Goal: Task Accomplishment & Management: Manage account settings

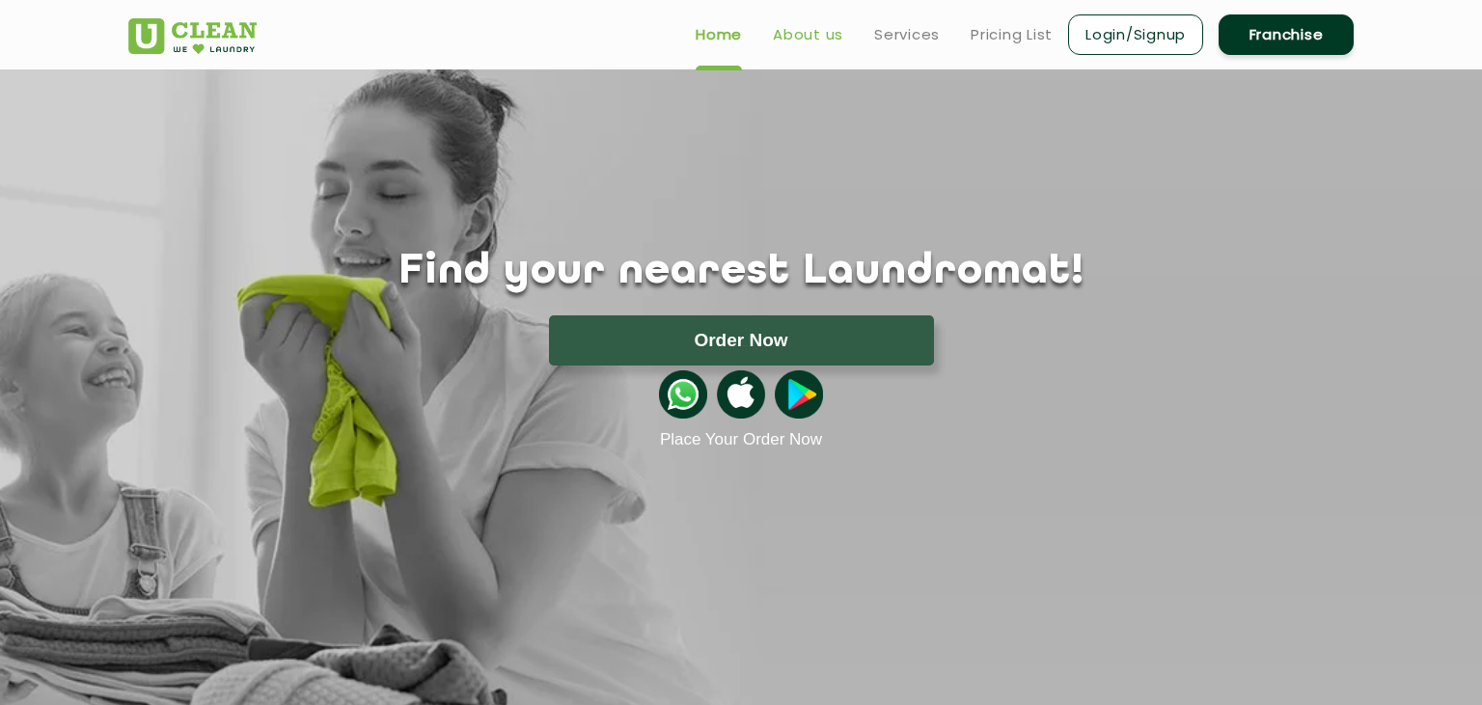
click at [836, 42] on link "About us" at bounding box center [808, 34] width 70 height 23
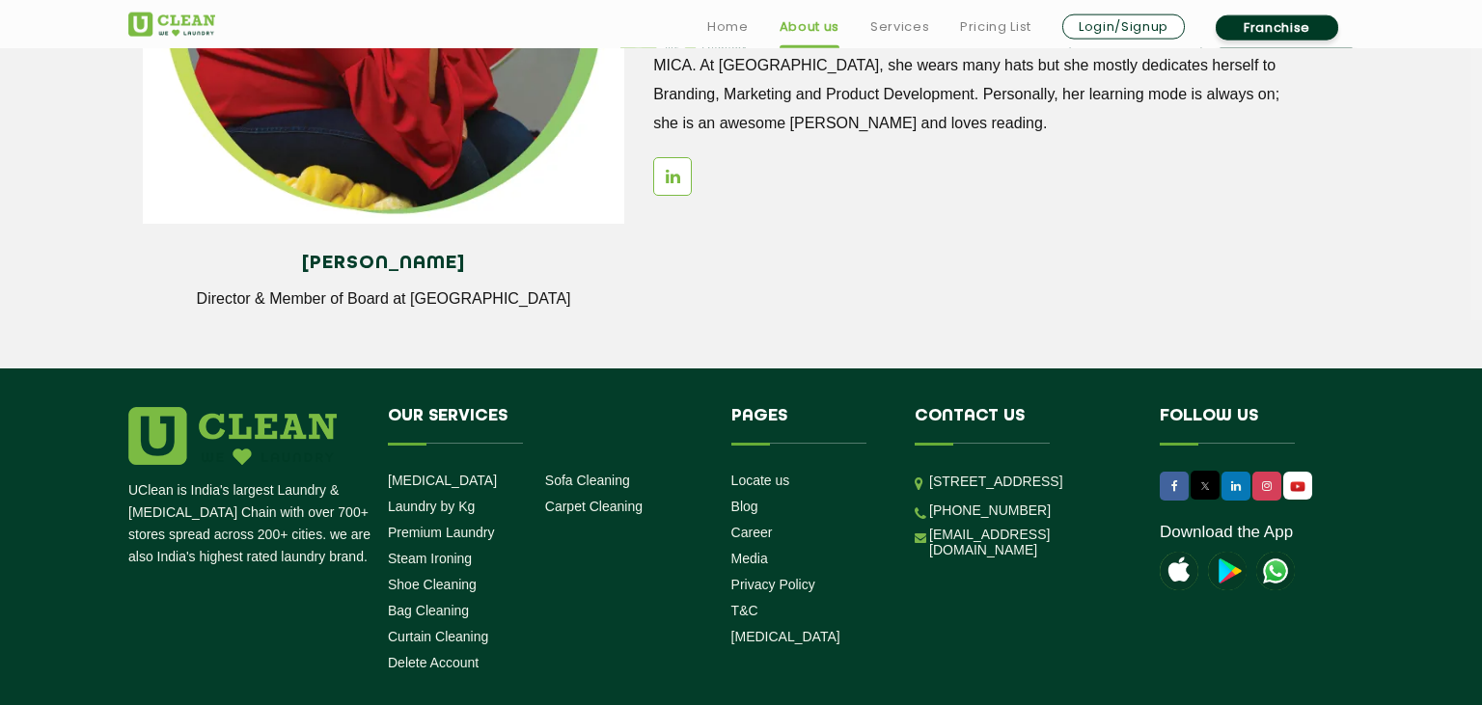
scroll to position [2748, 0]
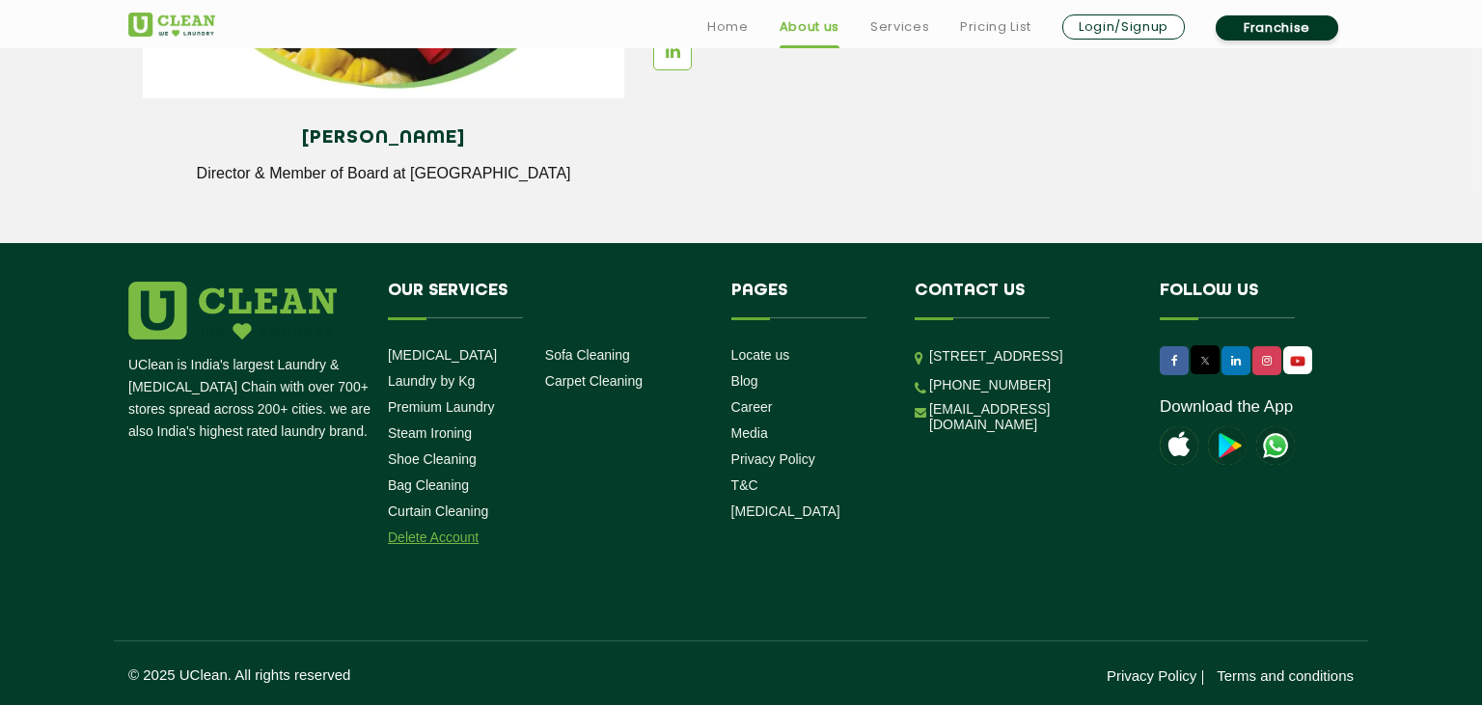
click at [440, 542] on link "Delete Account" at bounding box center [433, 537] width 91 height 15
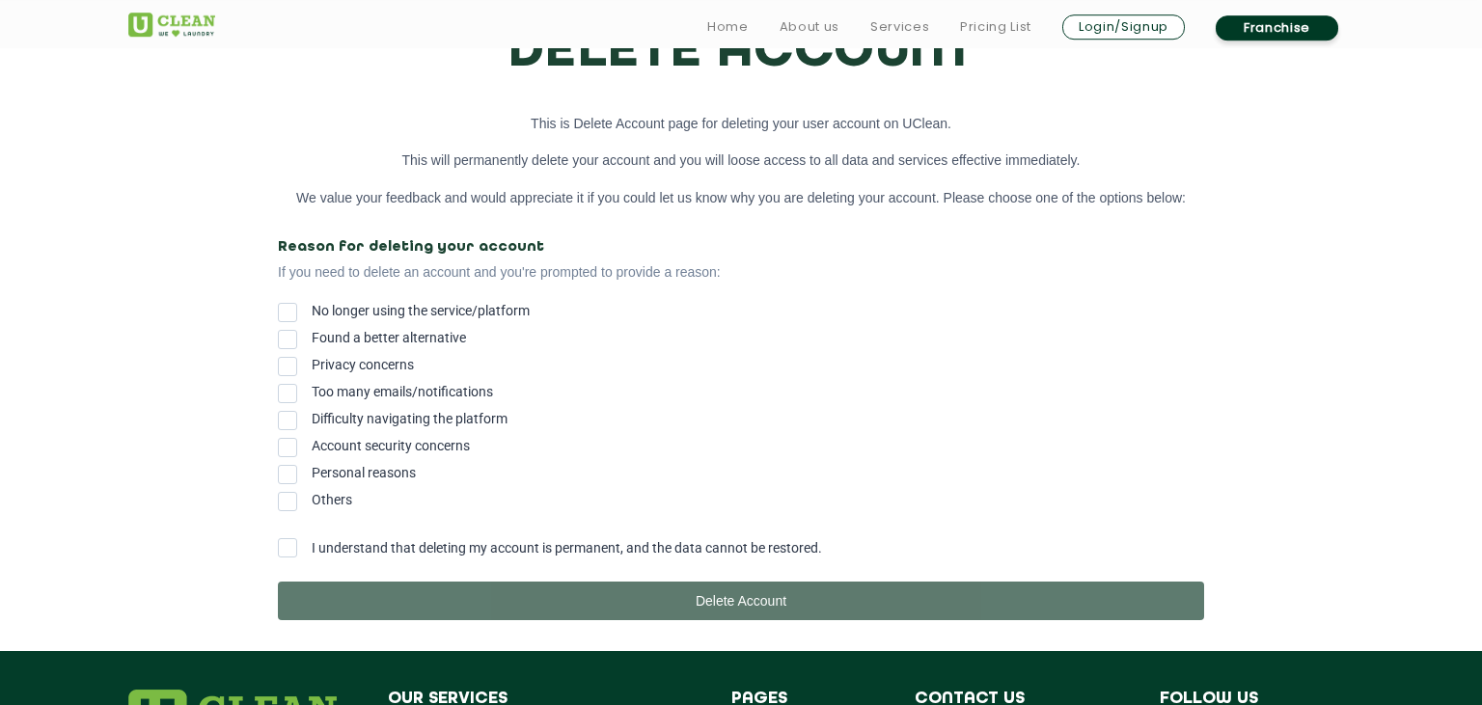
scroll to position [204, 0]
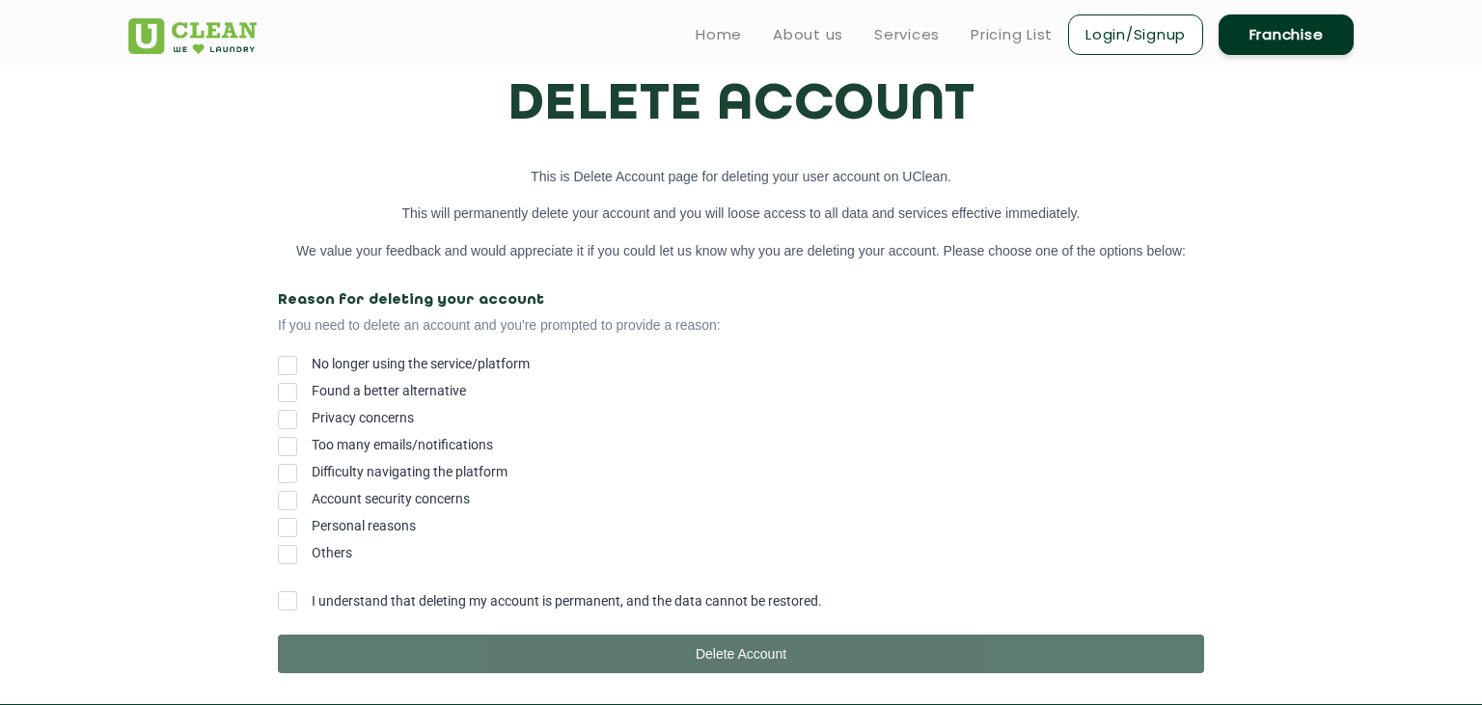
click at [289, 562] on span at bounding box center [287, 554] width 19 height 19
click at [312, 549] on input "Others" at bounding box center [312, 549] width 0 height 0
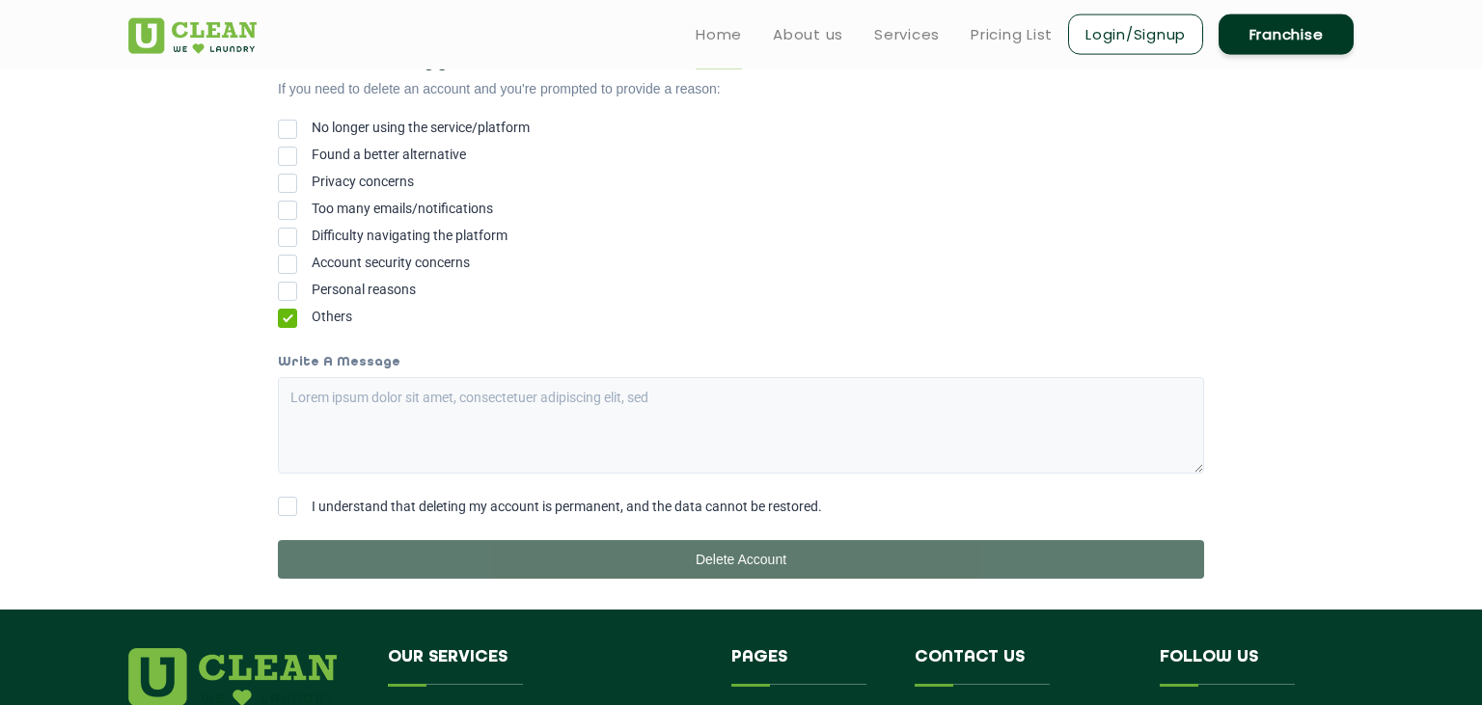
scroll to position [407, 0]
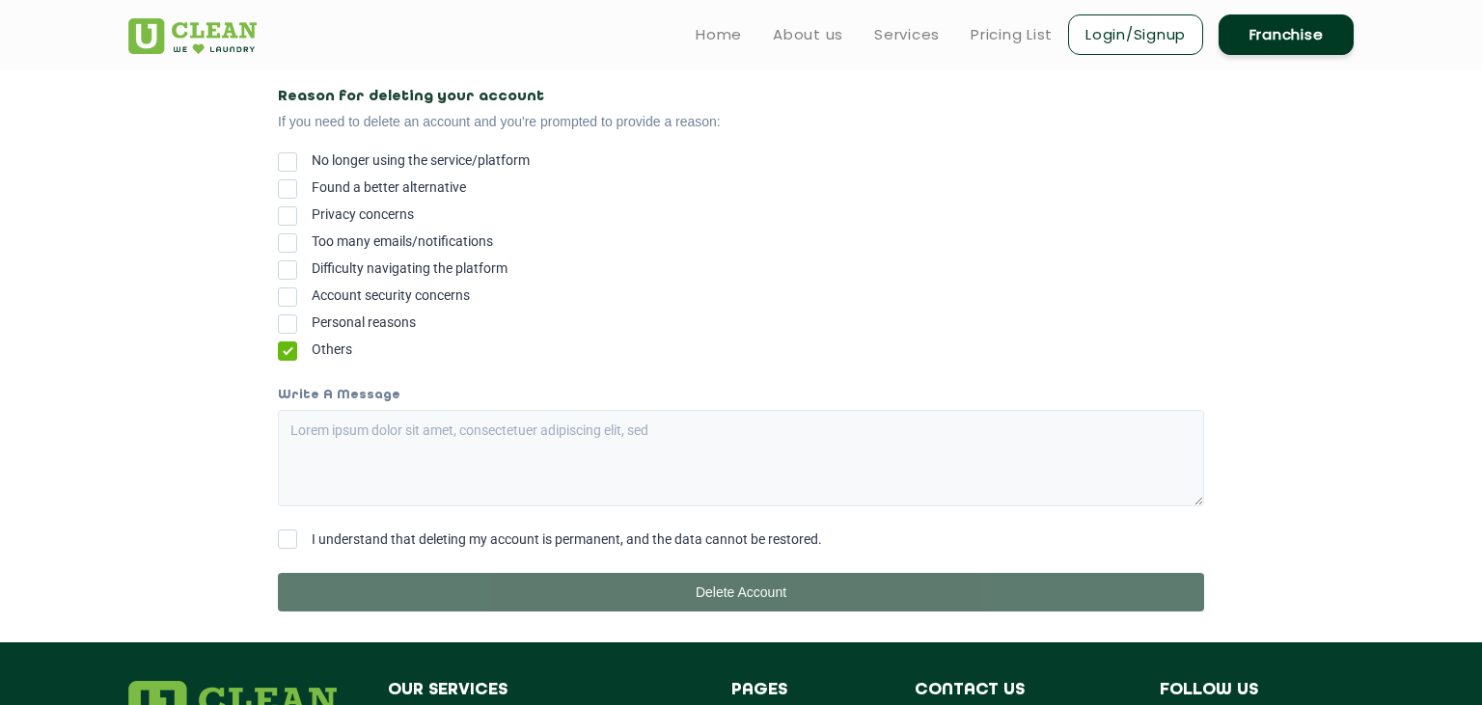
click at [292, 326] on span at bounding box center [287, 324] width 19 height 19
click at [312, 318] on input "Personal reasons" at bounding box center [312, 318] width 0 height 0
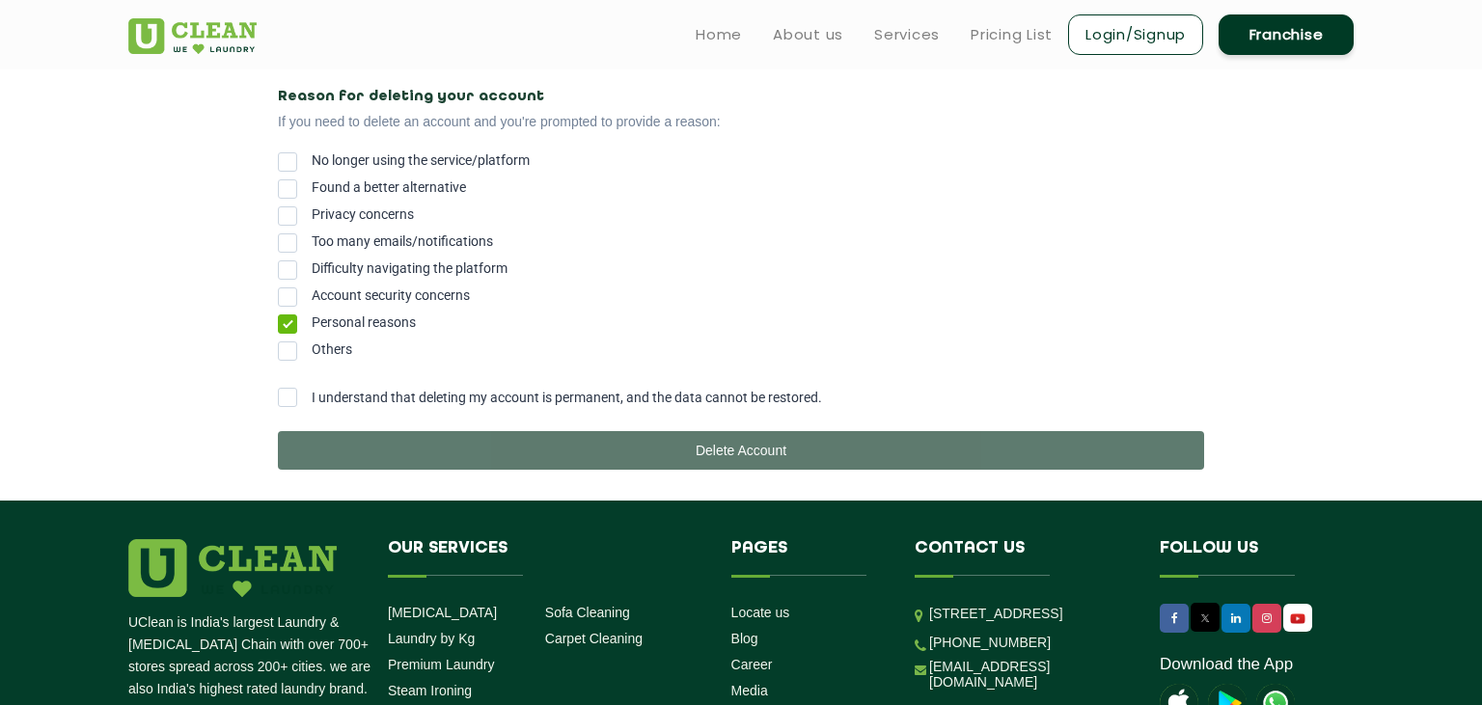
click at [291, 407] on span at bounding box center [287, 397] width 19 height 19
click at [312, 392] on input "I understand that deleting my account is permanent, and the data cannot be rest…" at bounding box center [312, 392] width 0 height 0
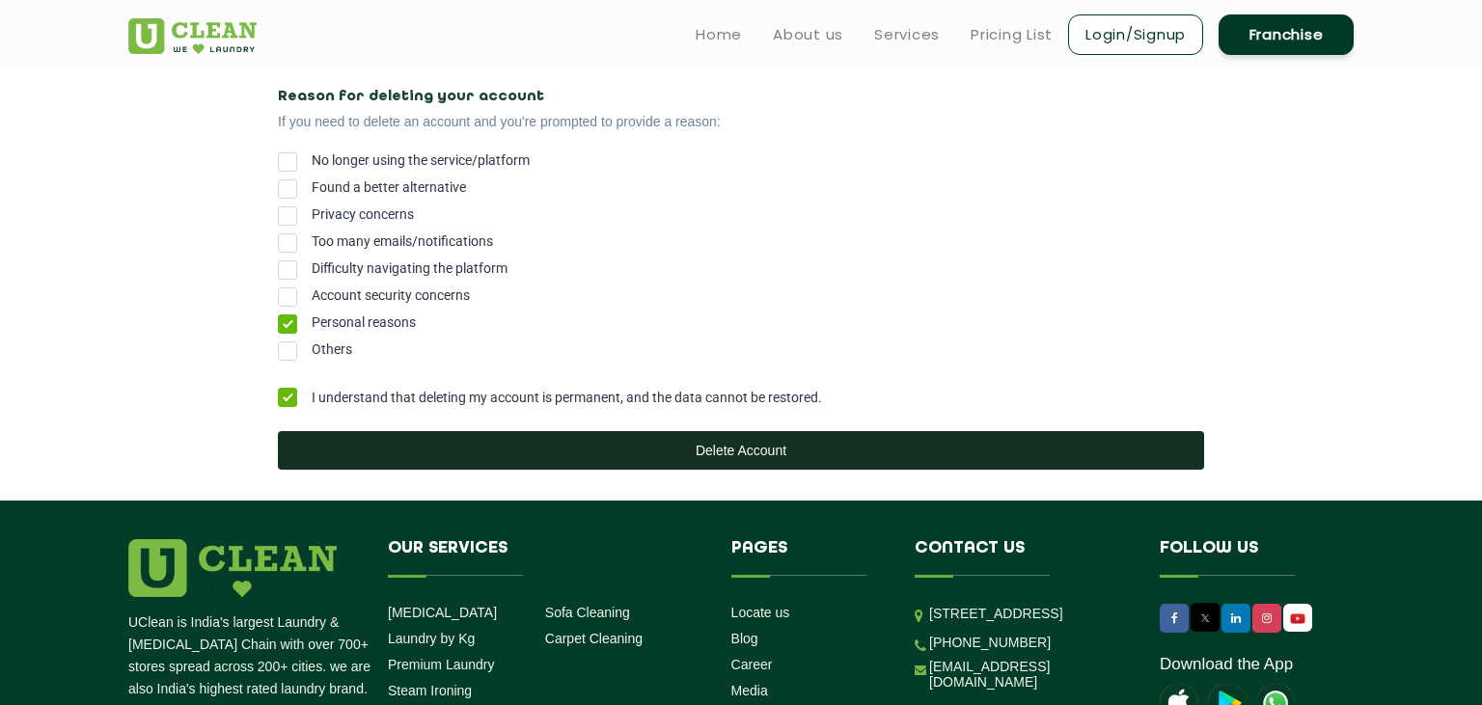
click at [735, 450] on button "Delete Account" at bounding box center [741, 450] width 926 height 39
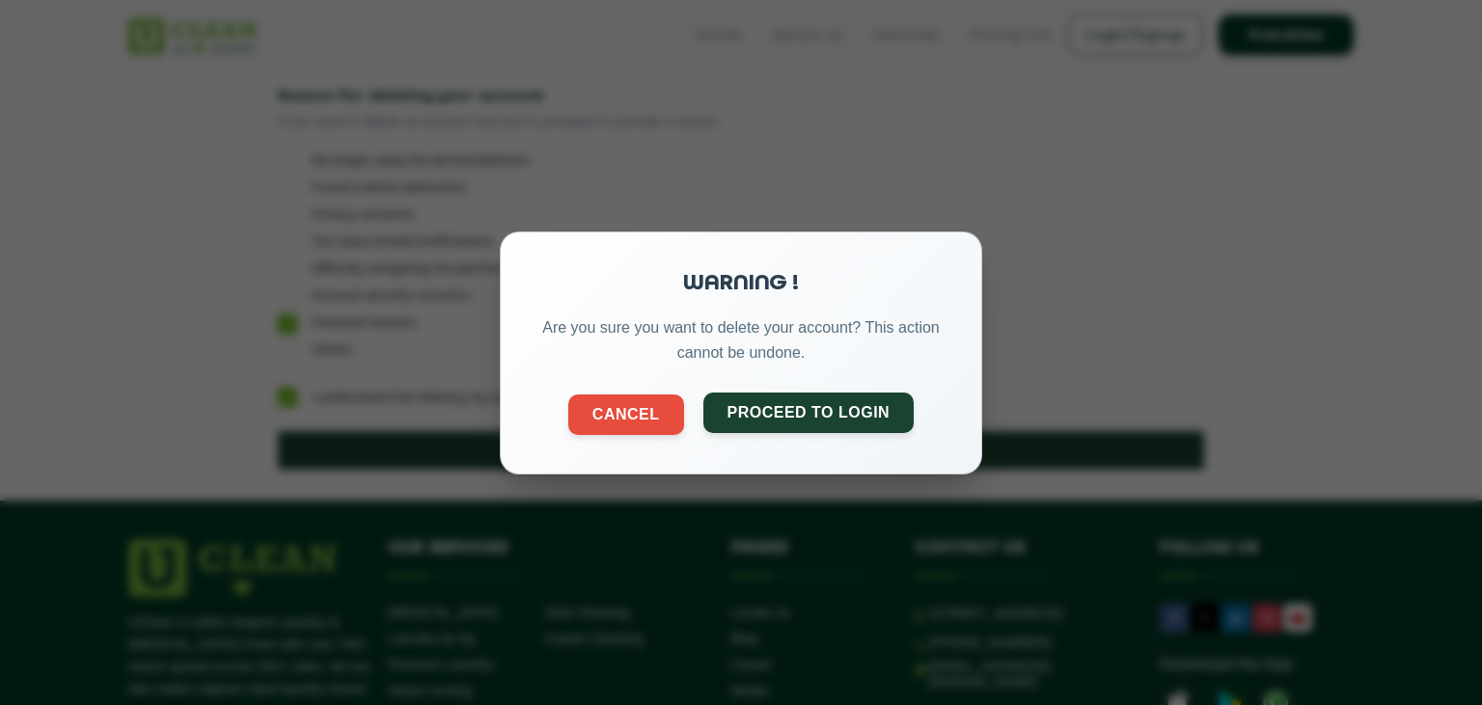
click at [777, 416] on button "Proceed to Login" at bounding box center [809, 412] width 211 height 41
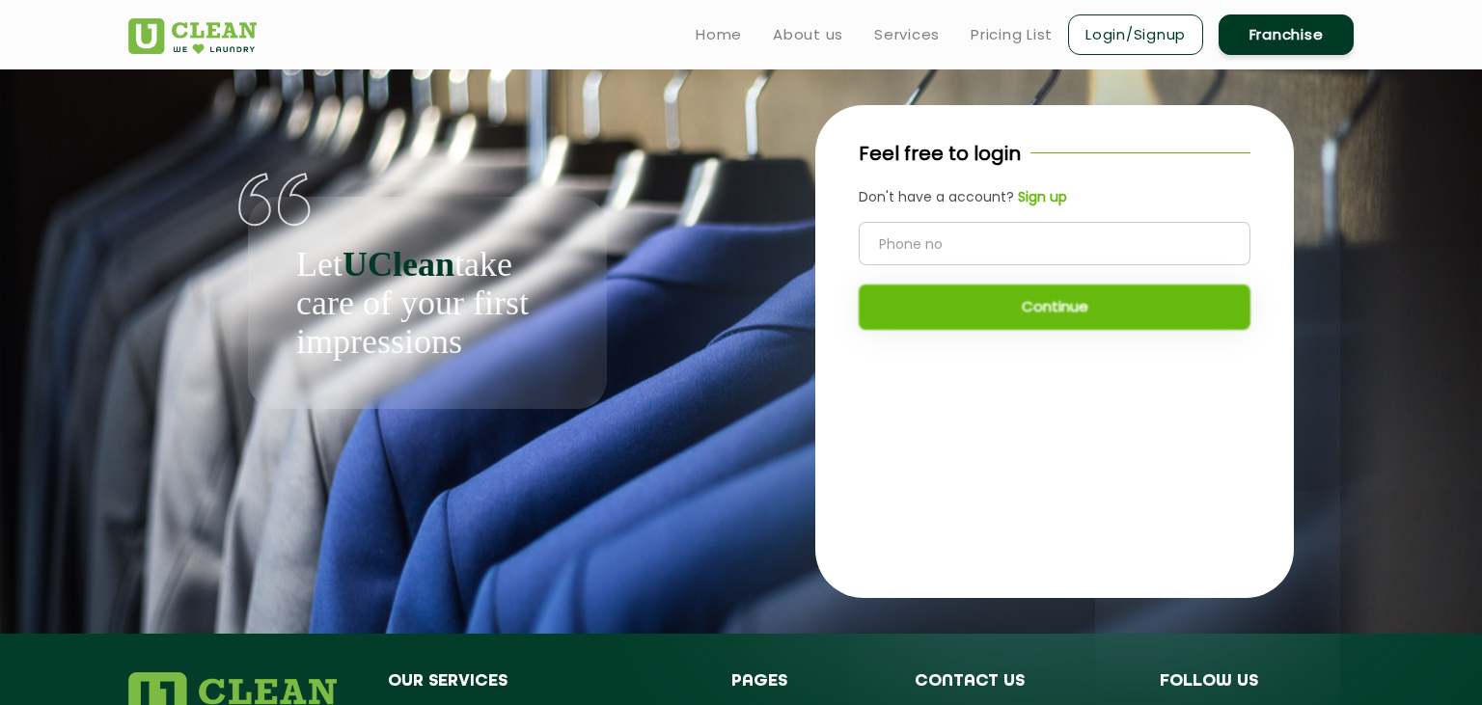
click at [831, 22] on li "About us" at bounding box center [808, 34] width 70 height 24
click at [824, 29] on link "About us" at bounding box center [808, 34] width 70 height 23
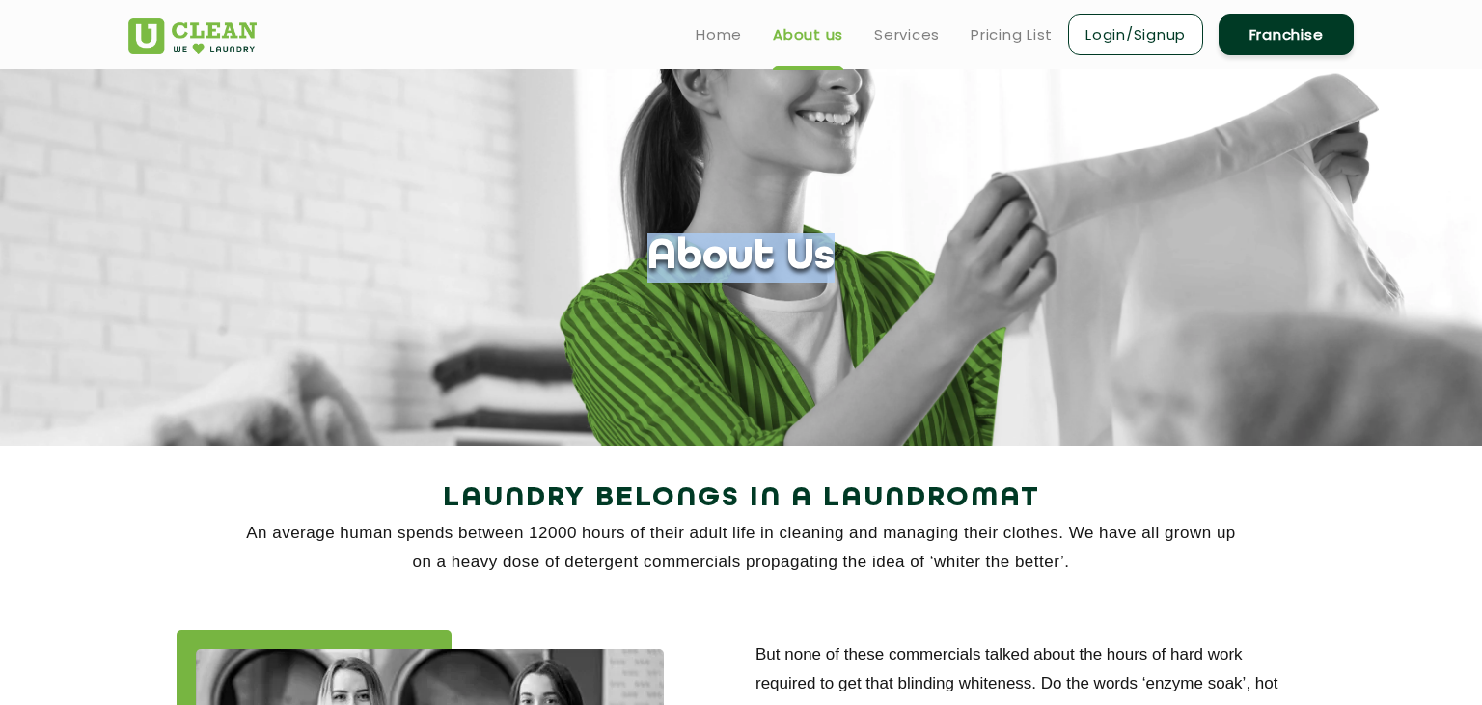
drag, startPoint x: 666, startPoint y: 252, endPoint x: 865, endPoint y: 253, distance: 198.8
click at [865, 253] on div "About Us" at bounding box center [741, 258] width 1255 height 49
drag, startPoint x: 824, startPoint y: 250, endPoint x: 646, endPoint y: 250, distance: 178.5
click at [646, 250] on div "About Us" at bounding box center [741, 258] width 1255 height 49
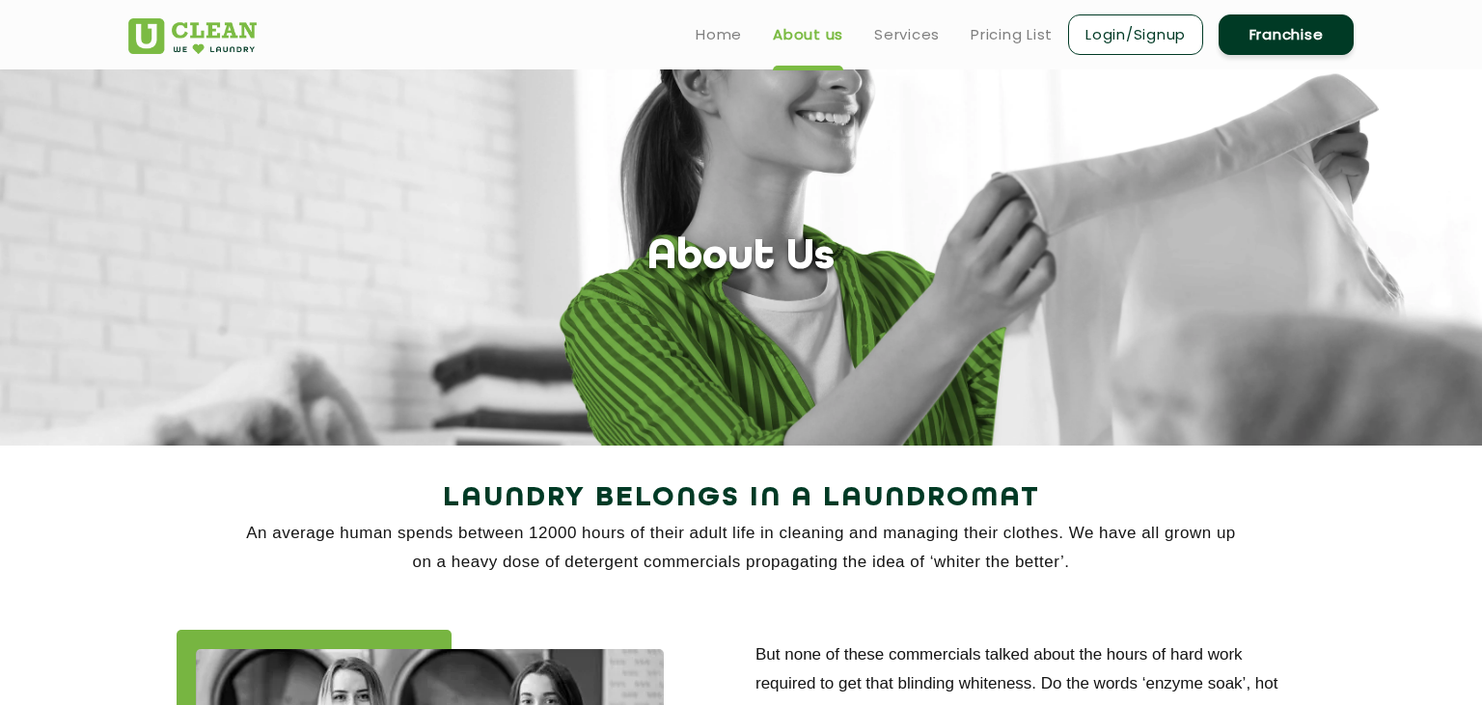
click at [655, 250] on h1 "About Us" at bounding box center [741, 258] width 187 height 49
drag, startPoint x: 656, startPoint y: 250, endPoint x: 847, endPoint y: 251, distance: 191.1
click at [847, 251] on div "About Us" at bounding box center [741, 258] width 1255 height 49
click at [820, 251] on h1 "About Us" at bounding box center [741, 258] width 187 height 49
drag, startPoint x: 659, startPoint y: 262, endPoint x: 838, endPoint y: 264, distance: 178.5
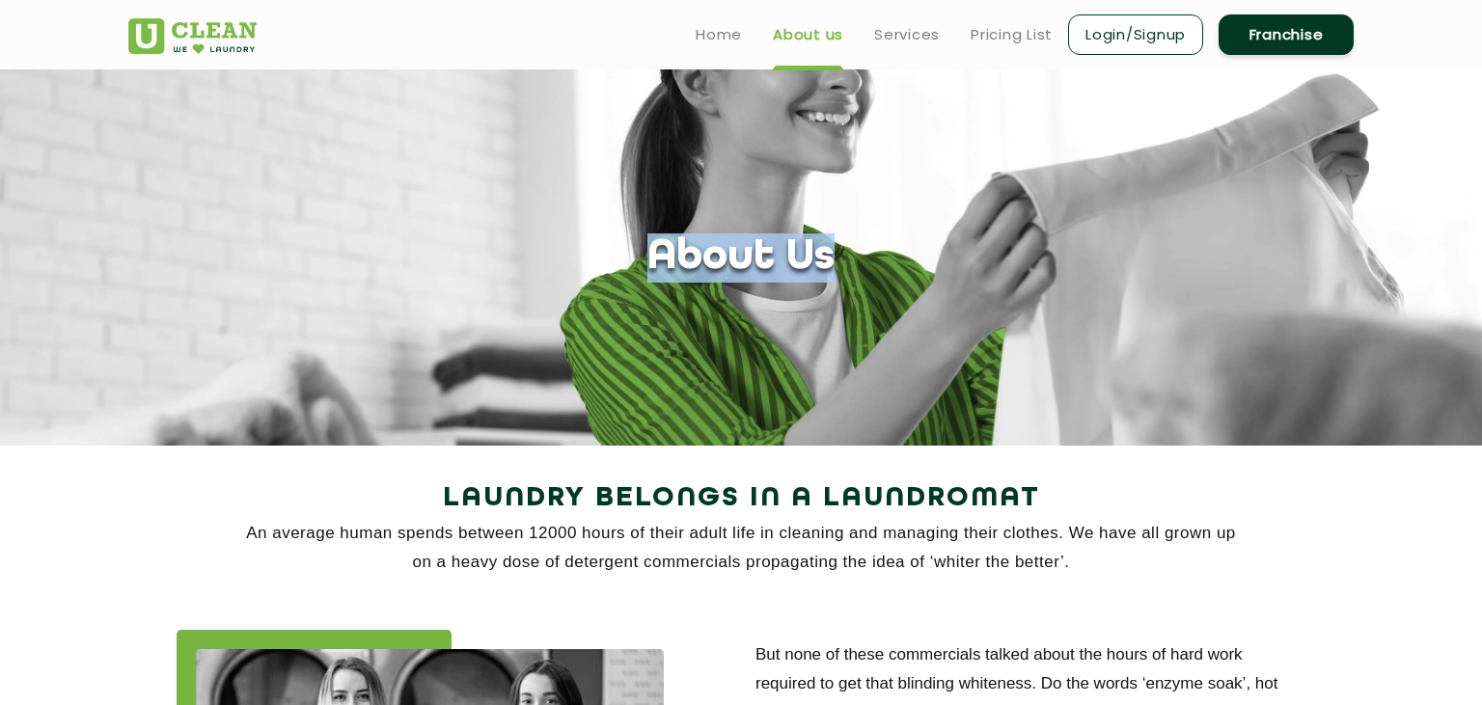
click at [838, 264] on div "About Us" at bounding box center [741, 258] width 1255 height 49
click at [810, 261] on h1 "About Us" at bounding box center [741, 258] width 187 height 49
drag, startPoint x: 663, startPoint y: 254, endPoint x: 836, endPoint y: 258, distance: 172.8
click at [836, 258] on div "About Us" at bounding box center [741, 258] width 1255 height 49
click at [820, 258] on h1 "About Us" at bounding box center [741, 258] width 187 height 49
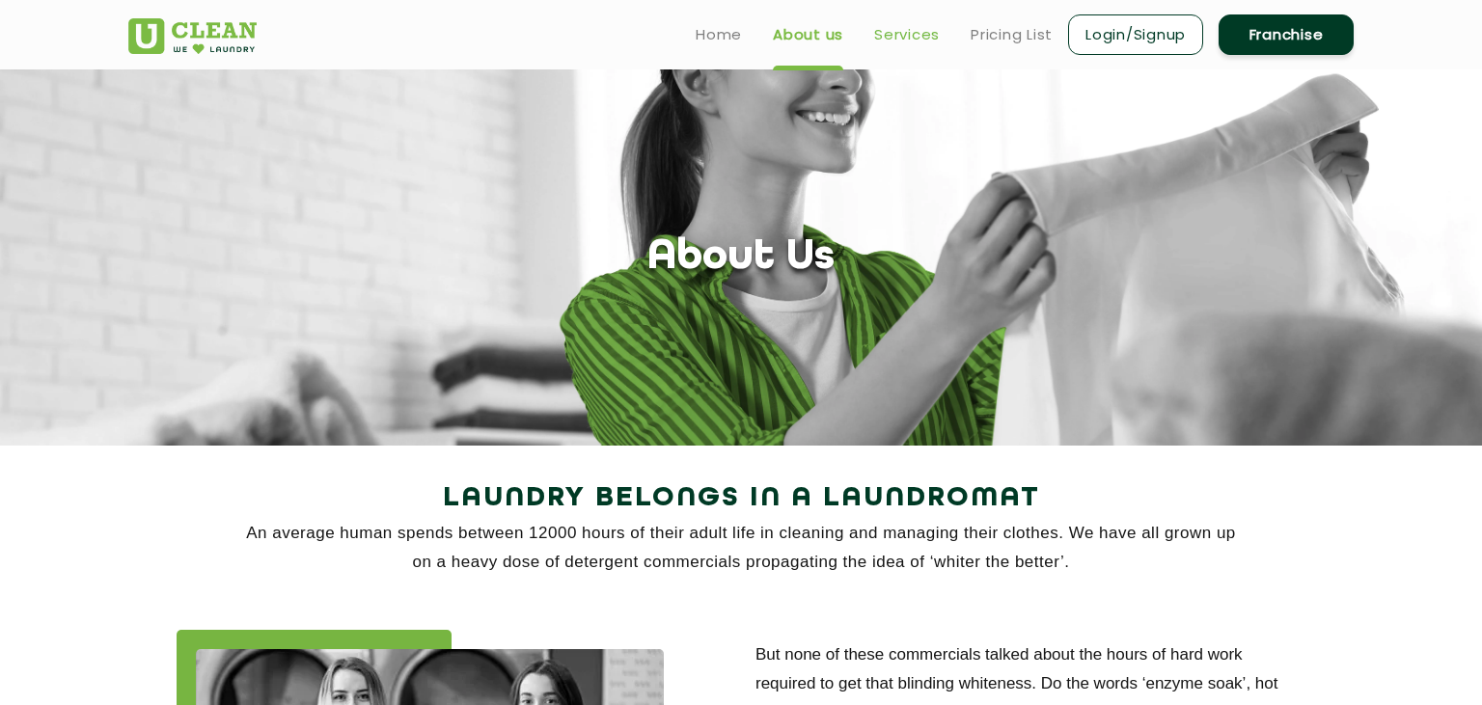
click at [917, 30] on link "Services" at bounding box center [907, 34] width 66 height 23
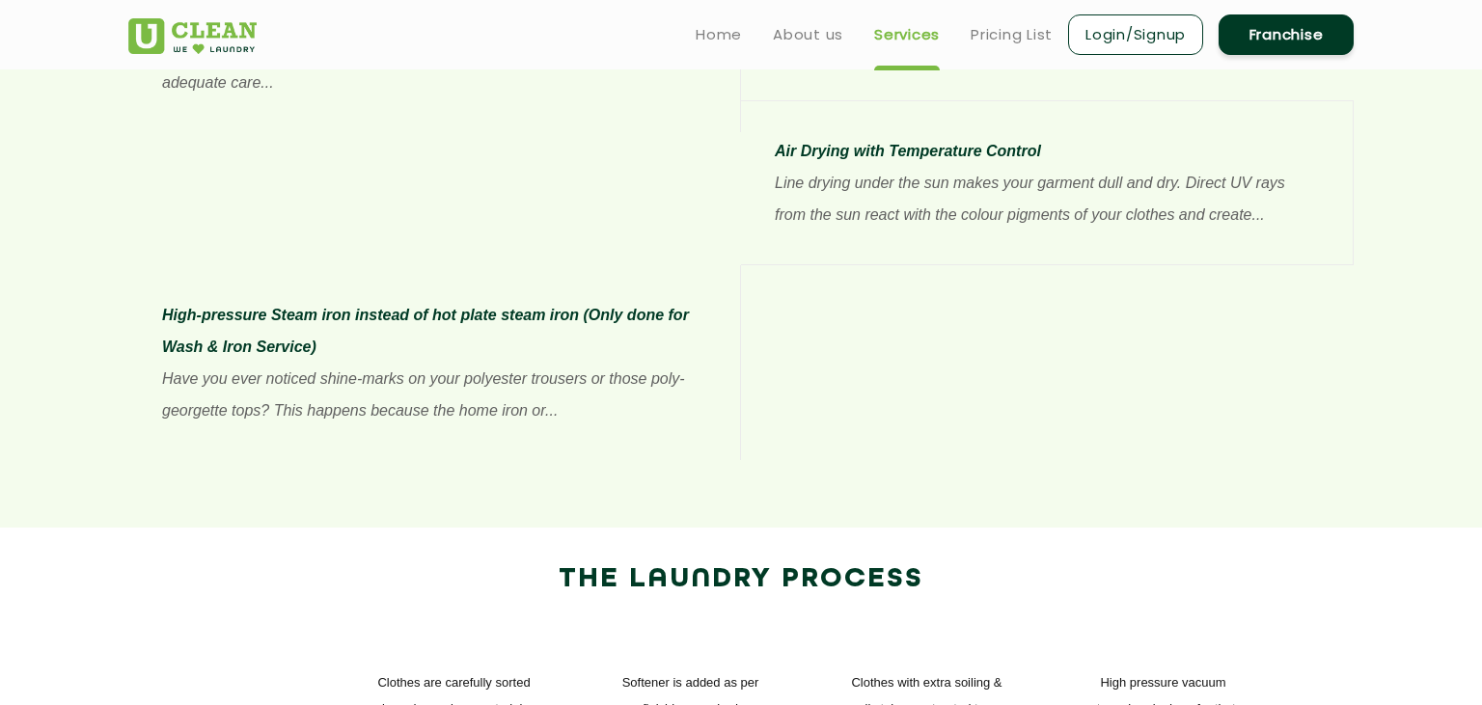
scroll to position [1343, 0]
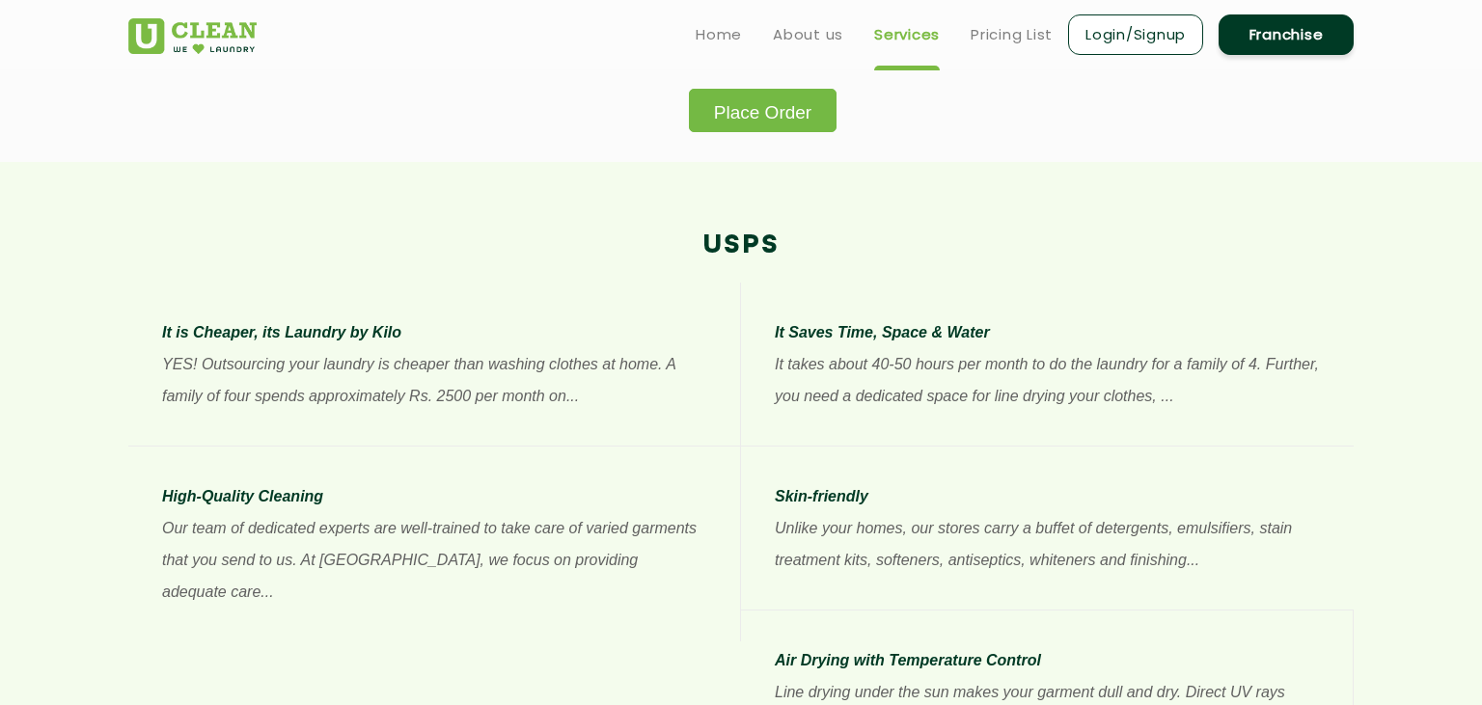
click at [219, 32] on img at bounding box center [192, 36] width 128 height 36
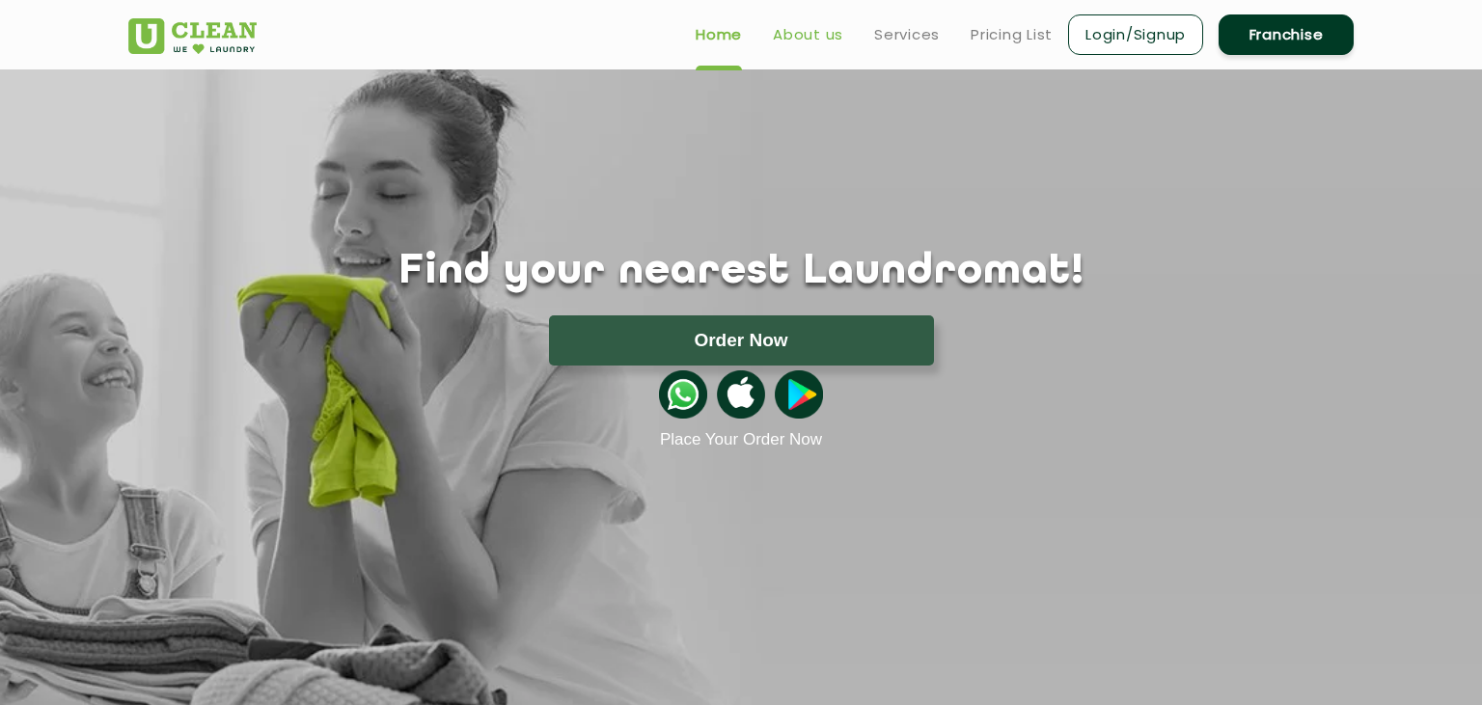
click at [805, 32] on link "About us" at bounding box center [808, 34] width 70 height 23
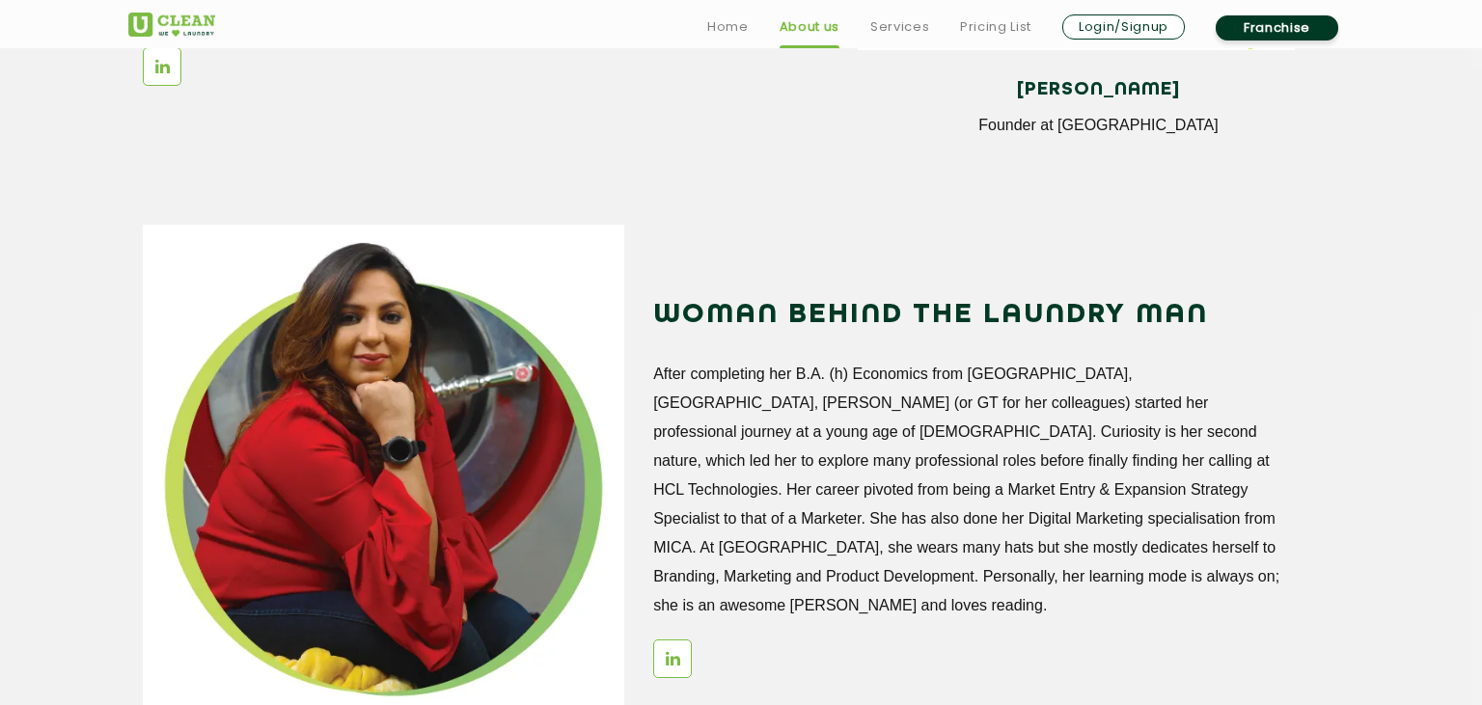
scroll to position [2748, 0]
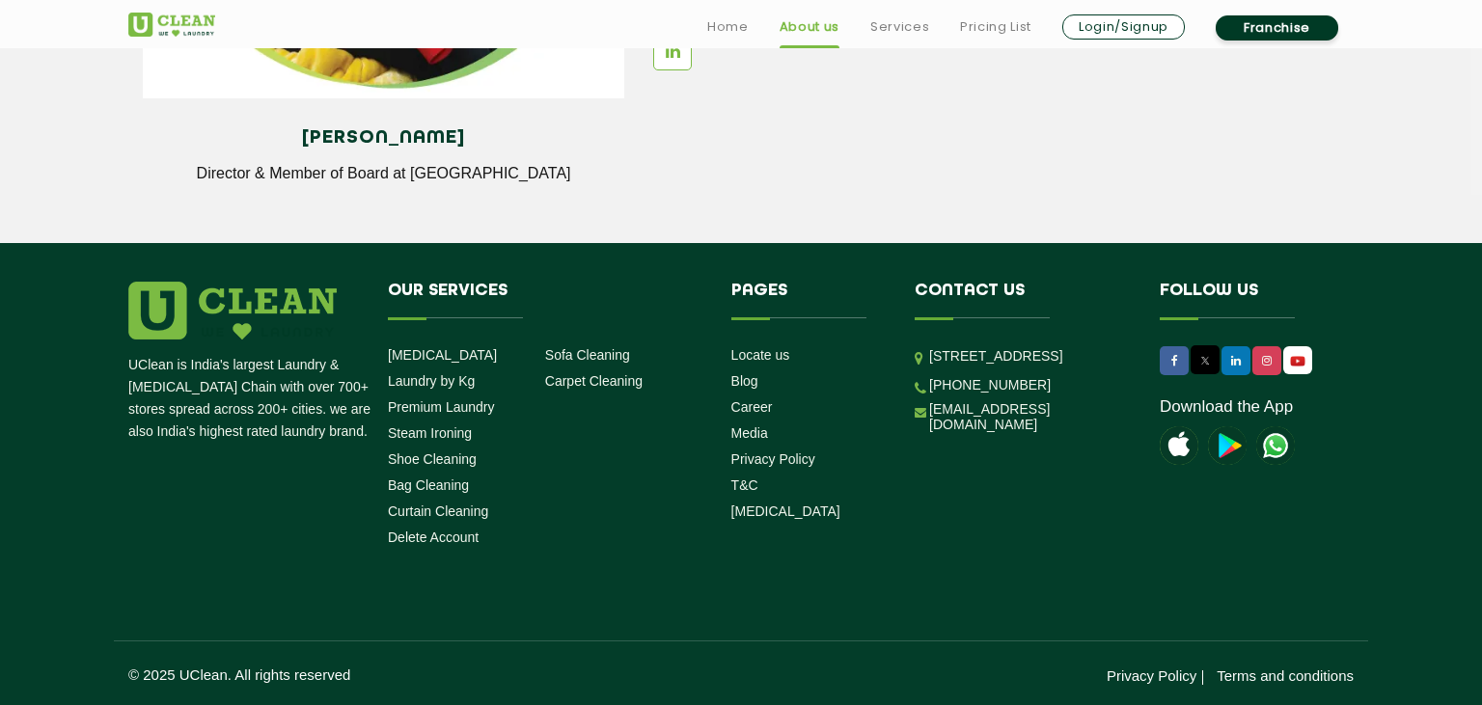
click at [1291, 369] on img at bounding box center [1297, 361] width 25 height 20
